Goal: Find specific page/section: Find specific page/section

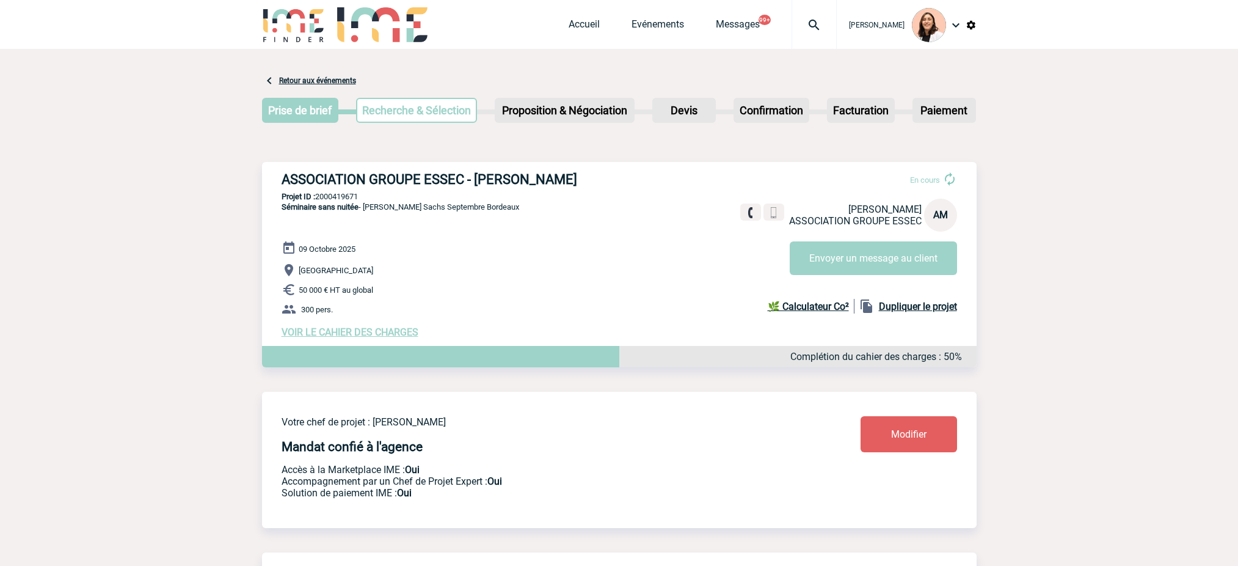
scroll to position [2123, 0]
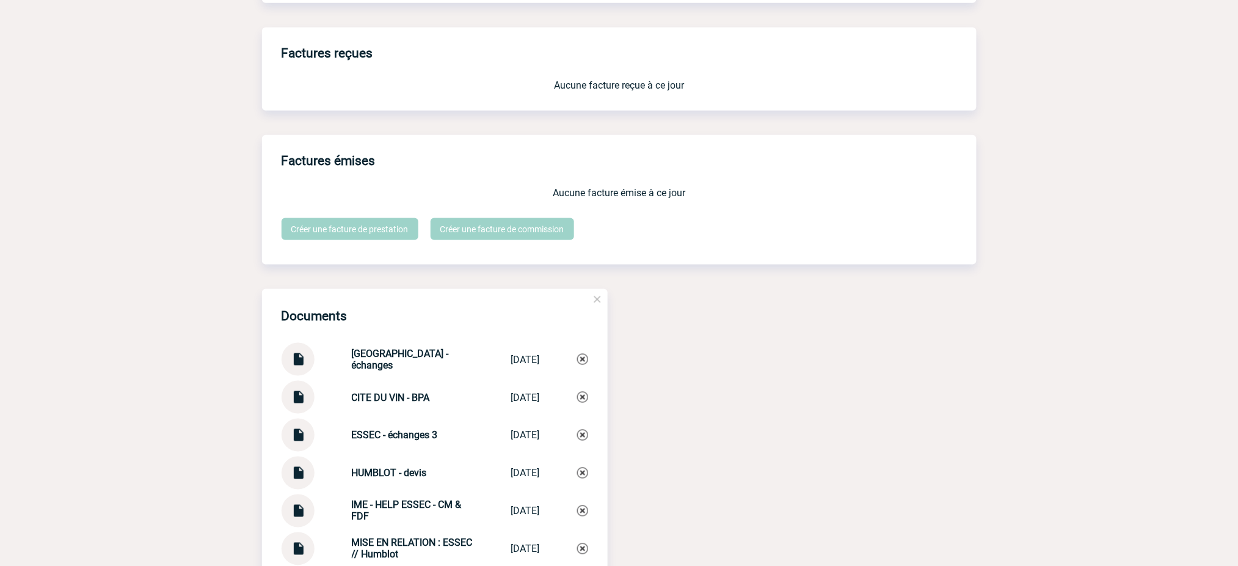
drag, startPoint x: 1008, startPoint y: 308, endPoint x: 1082, endPoint y: 287, distance: 76.8
click at [1082, 287] on body "[PERSON_NAME] Accueil Evénements 99+" at bounding box center [619, 264] width 1238 height 4775
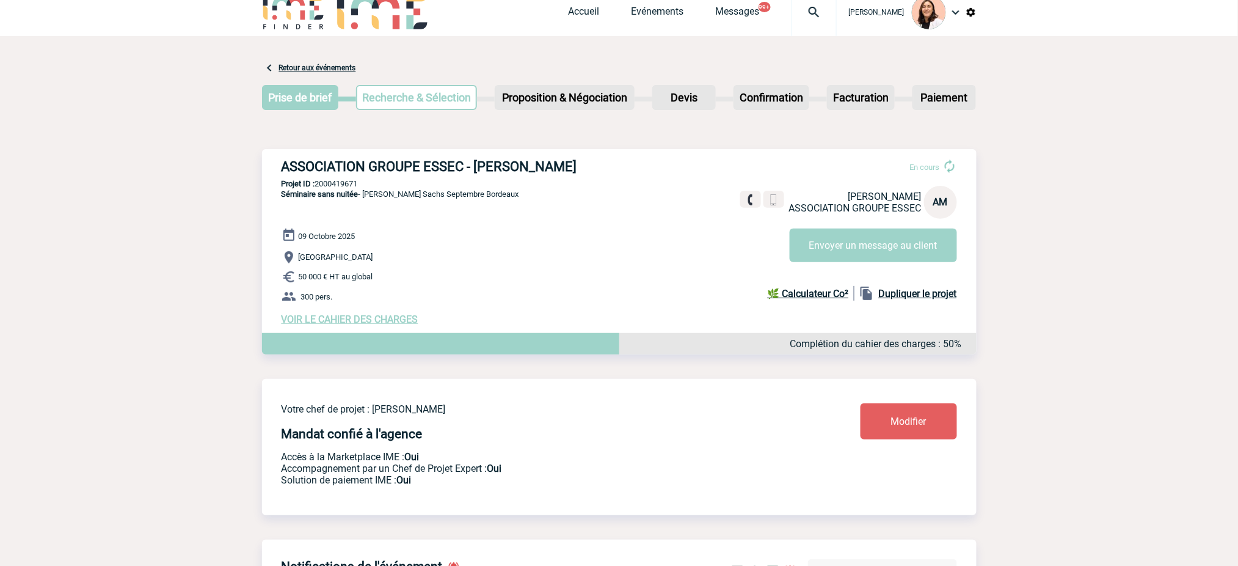
scroll to position [0, 0]
